Goal: Complete application form

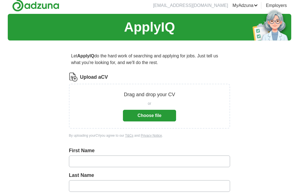
scroll to position [3, 0]
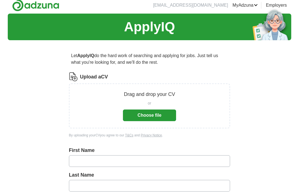
click at [164, 113] on button "Choose file" at bounding box center [149, 116] width 53 height 12
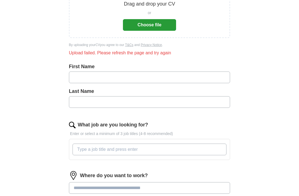
scroll to position [93, 0]
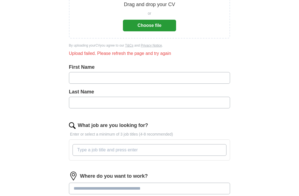
click at [202, 79] on input "text" at bounding box center [149, 78] width 161 height 12
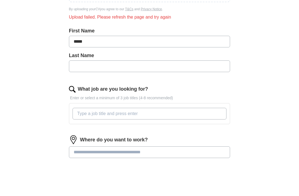
type input "*****"
click at [146, 97] on input "text" at bounding box center [149, 103] width 161 height 12
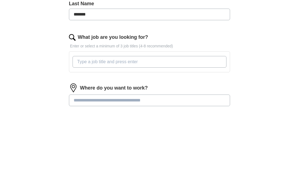
type input "*******"
click at [152, 144] on input "What job are you looking for?" at bounding box center [150, 150] width 154 height 12
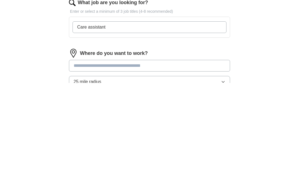
scroll to position [103, 0]
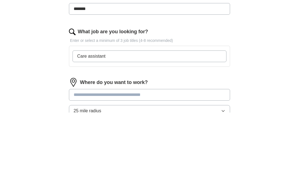
click at [117, 111] on label "What job are you looking for?" at bounding box center [113, 114] width 70 height 7
click at [117, 134] on input "Care assistant" at bounding box center [150, 140] width 154 height 12
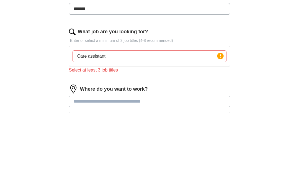
click at [161, 134] on input "Care assistant" at bounding box center [150, 140] width 154 height 12
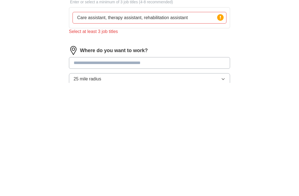
scroll to position [113, 0]
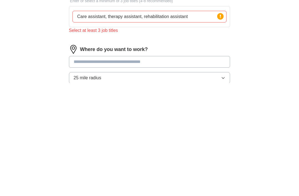
type input "Care assistant, therapy assistant, rehabilitation assistant"
click at [177, 169] on input at bounding box center [149, 175] width 161 height 12
type input "*"
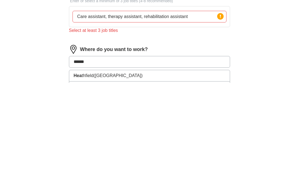
type input "*******"
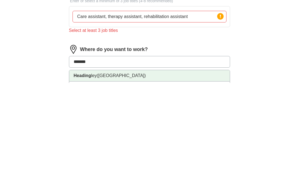
click at [121, 183] on li "Heading ley ([GEOGRAPHIC_DATA])" at bounding box center [149, 188] width 161 height 11
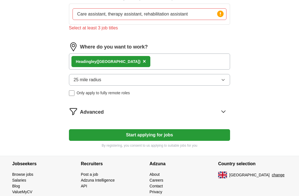
scroll to position [233, 0]
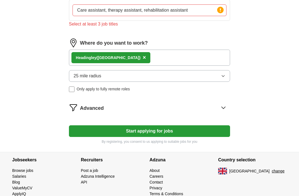
click at [180, 134] on button "Start applying for jobs" at bounding box center [149, 131] width 161 height 12
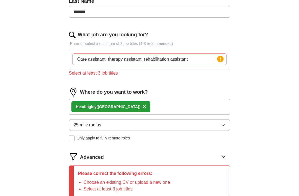
click at [196, 60] on input "Care assistant, therapy assistant, rehabilitation assistant" at bounding box center [150, 60] width 154 height 12
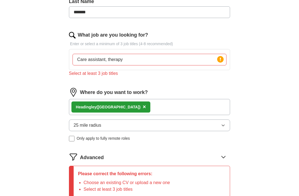
type input "Care"
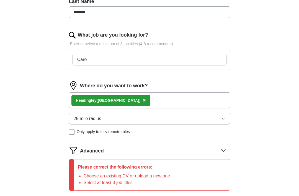
type input "Carer"
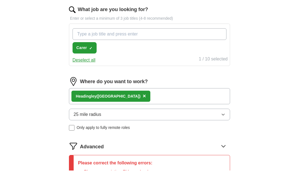
click at [89, 68] on button "Carer ✓ ×" at bounding box center [85, 73] width 24 height 11
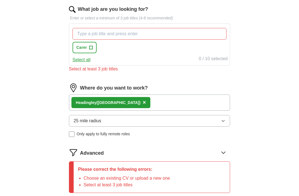
scroll to position [236, 0]
click at [119, 36] on input "What job are you looking for?" at bounding box center [150, 34] width 154 height 12
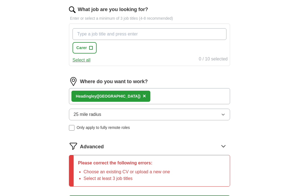
click at [86, 53] on button "Carer +" at bounding box center [85, 47] width 24 height 11
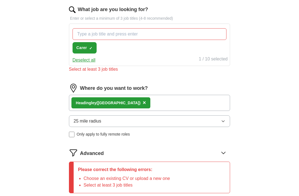
click at [140, 32] on input "What job are you looking for?" at bounding box center [150, 34] width 154 height 12
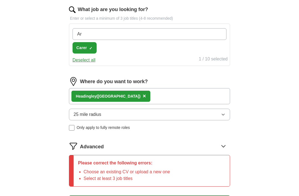
type input "A"
type input "Care assistant"
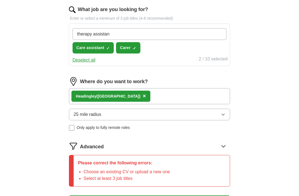
type input "therapy assistant"
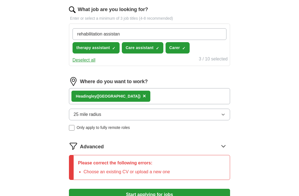
type input "rehabilitation assistant"
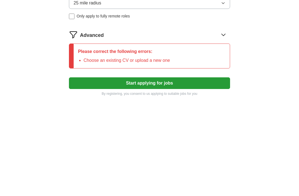
scroll to position [266, 0]
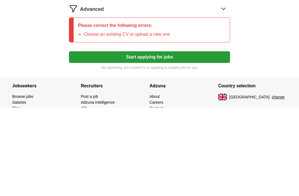
click at [199, 140] on button "Start applying for jobs" at bounding box center [149, 146] width 161 height 12
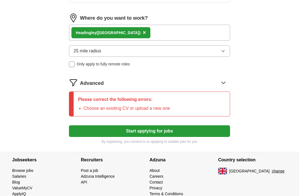
click at [218, 133] on button "Start applying for jobs" at bounding box center [149, 131] width 161 height 12
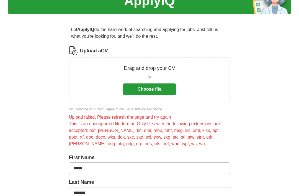
scroll to position [27, 0]
